Goal: Find specific page/section: Find specific page/section

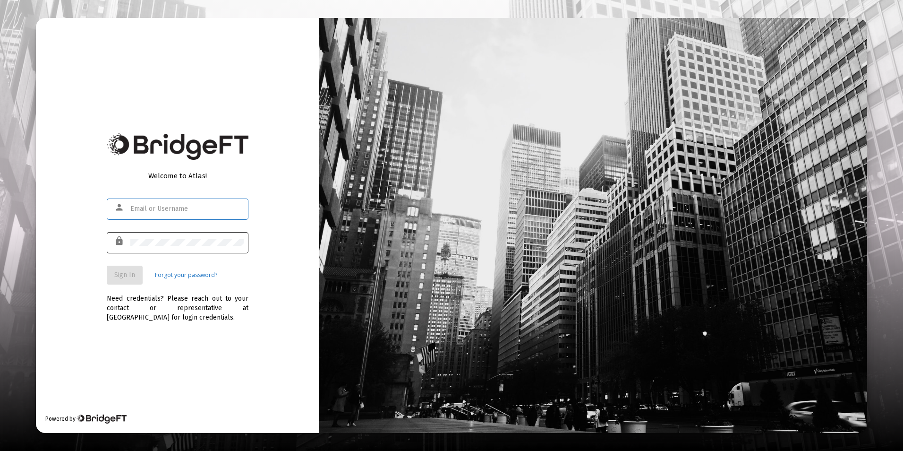
type input "[EMAIL_ADDRESS][DOMAIN_NAME]"
click at [128, 273] on span "Sign In" at bounding box center [124, 275] width 21 height 8
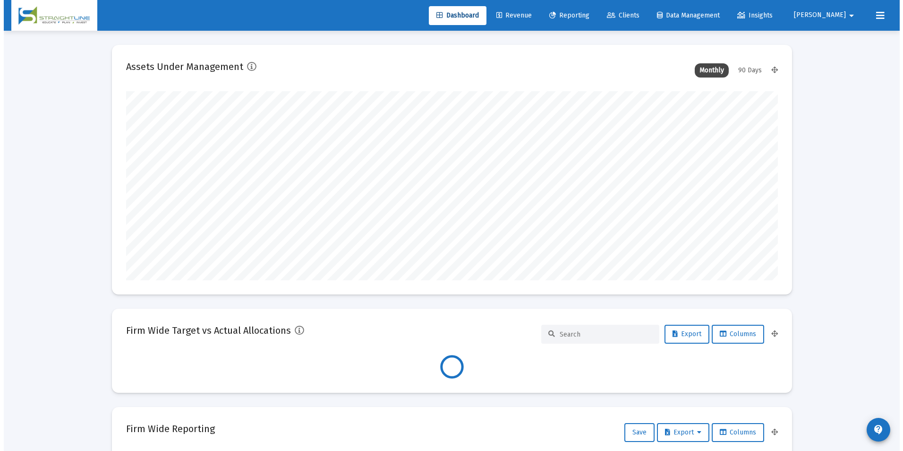
scroll to position [189, 652]
click at [643, 8] on link "Clients" at bounding box center [620, 15] width 48 height 19
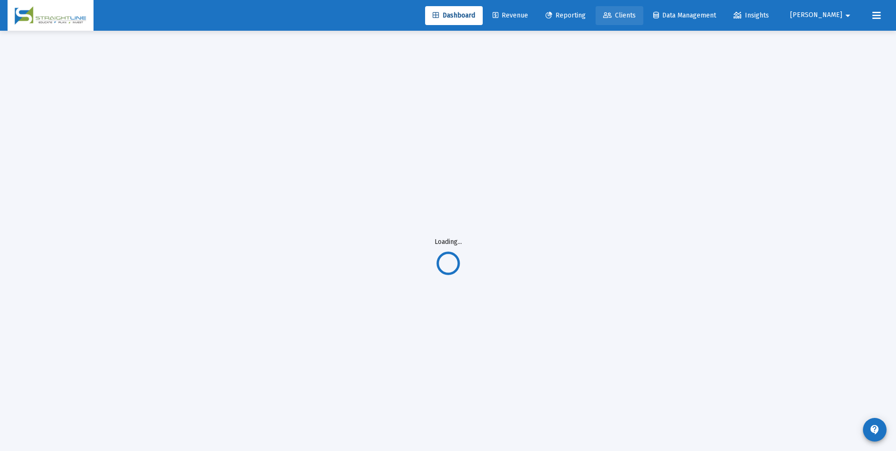
click at [640, 25] on link "Clients" at bounding box center [620, 15] width 48 height 19
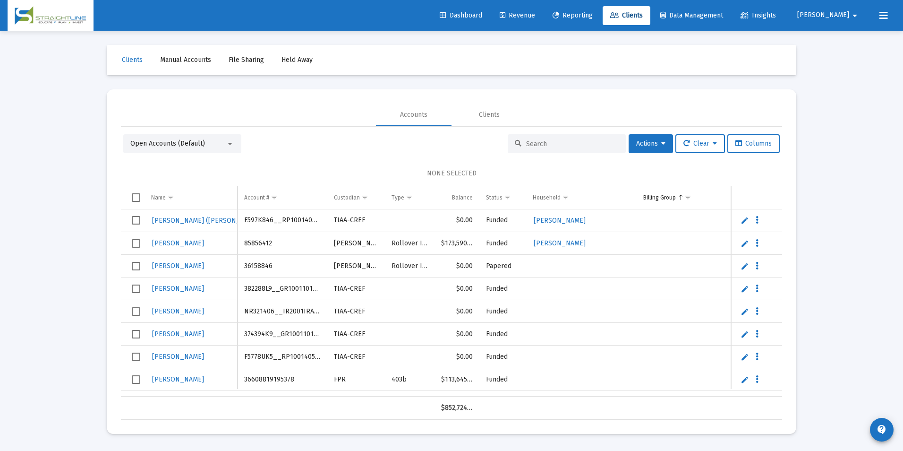
click at [551, 140] on input at bounding box center [572, 144] width 93 height 8
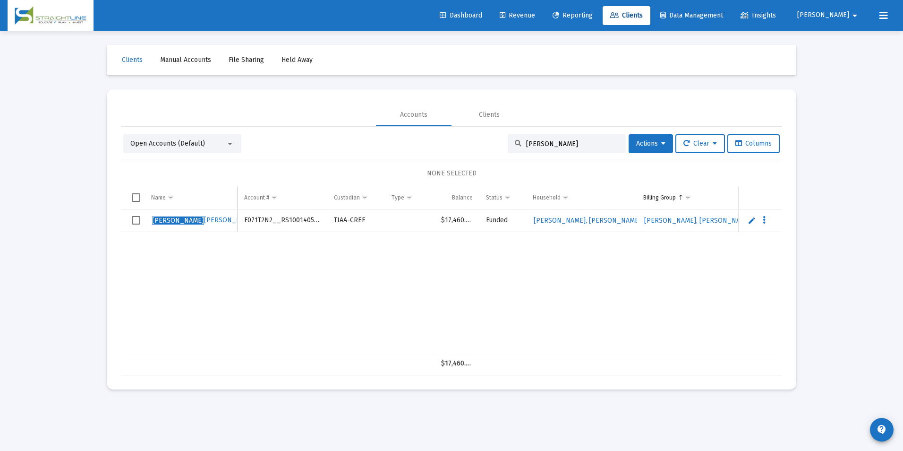
click at [293, 218] on td "F071T2N2__RS1001405552" at bounding box center [283, 220] width 90 height 23
copy td "F071T2N2__RS1001405552"
click at [558, 143] on input "[PERSON_NAME]" at bounding box center [572, 144] width 93 height 8
drag, startPoint x: 558, startPoint y: 143, endPoint x: 468, endPoint y: 136, distance: 90.4
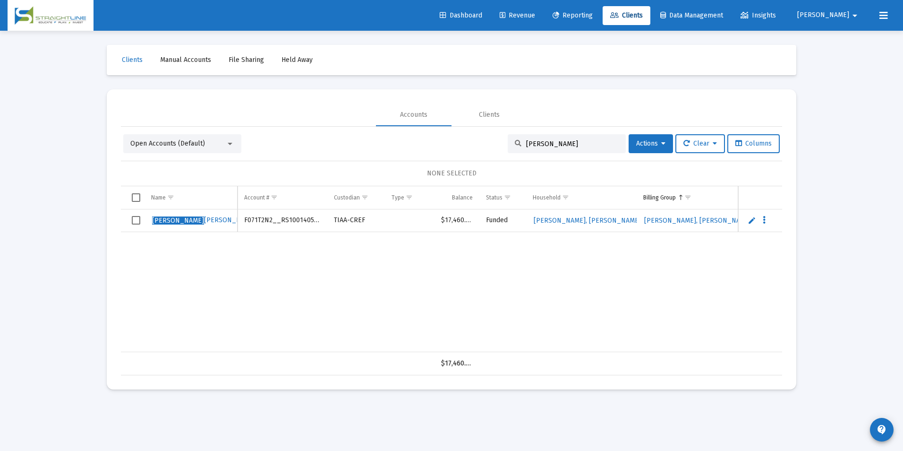
click at [468, 136] on div "Open Accounts (Default) [PERSON_NAME] Actions Clear Columns" at bounding box center [451, 143] width 656 height 19
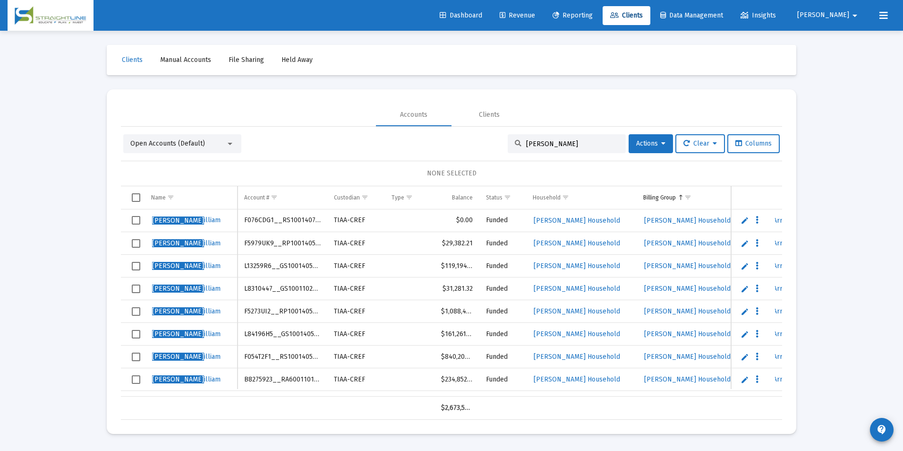
click at [260, 242] on td "F5979UK9__RP1001405554" at bounding box center [283, 243] width 90 height 23
copy td "F5979UK9__RP1001405554"
click at [558, 147] on input "[PERSON_NAME]" at bounding box center [572, 144] width 93 height 8
drag, startPoint x: 558, startPoint y: 147, endPoint x: 485, endPoint y: 148, distance: 73.2
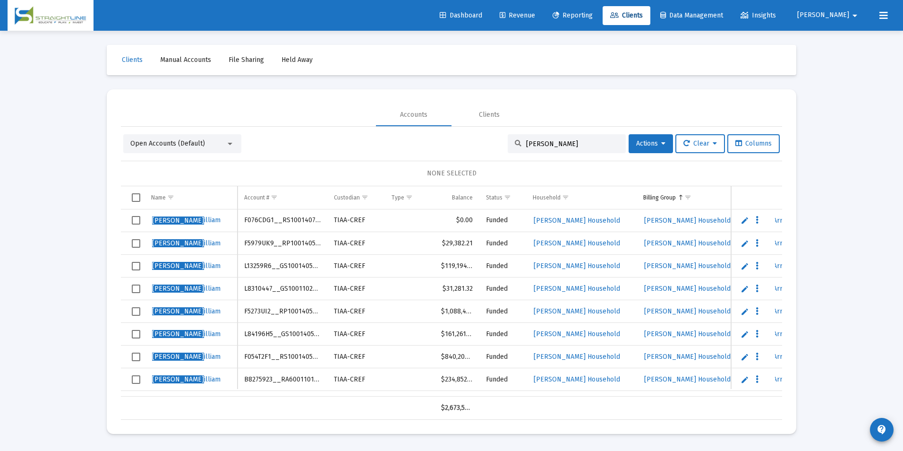
click at [485, 148] on div "Open Accounts (Default) [PERSON_NAME], W Actions Clear Columns" at bounding box center [451, 143] width 656 height 19
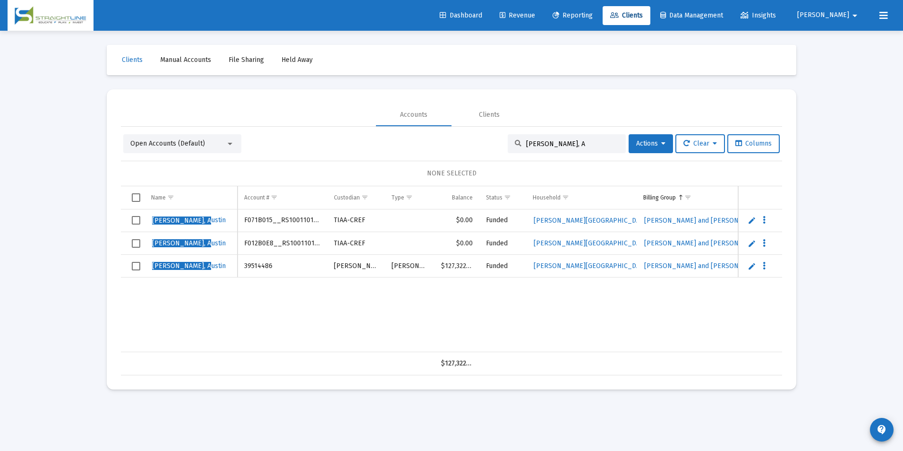
click at [288, 223] on td "F071B015__RS1001101646" at bounding box center [283, 220] width 90 height 23
drag, startPoint x: 288, startPoint y: 221, endPoint x: 257, endPoint y: 239, distance: 35.6
click at [257, 239] on td "F012B0E8__RS1001101647" at bounding box center [283, 243] width 90 height 23
click at [265, 223] on td "F071B015__RS1001101646" at bounding box center [283, 220] width 90 height 23
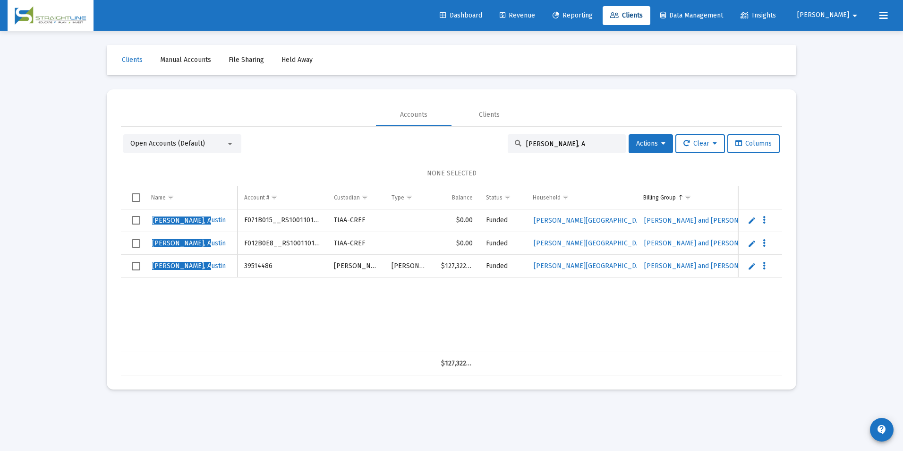
drag, startPoint x: 265, startPoint y: 223, endPoint x: 248, endPoint y: 220, distance: 17.3
click at [248, 220] on td "F071B015__RS1001101646" at bounding box center [283, 220] width 90 height 23
copy td "F071B015__RS1001101646"
drag, startPoint x: 602, startPoint y: 146, endPoint x: 460, endPoint y: 135, distance: 142.6
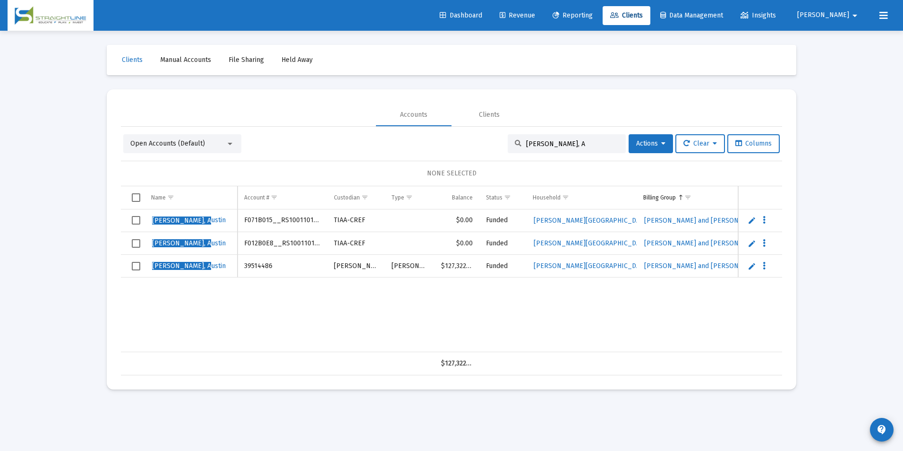
click at [460, 135] on div "Open Accounts (Default) [PERSON_NAME], A Actions Clear Columns" at bounding box center [451, 143] width 656 height 19
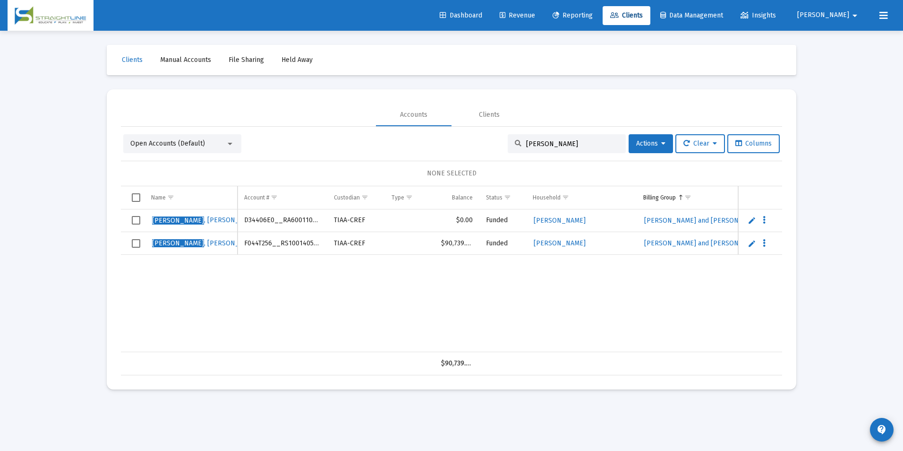
type input "[PERSON_NAME]"
click at [286, 214] on td "D34406E0__RA6001102155" at bounding box center [283, 220] width 90 height 23
drag, startPoint x: 286, startPoint y: 214, endPoint x: 286, endPoint y: 219, distance: 4.7
copy td "D34406E0__RA6001102155"
